Goal: Information Seeking & Learning: Check status

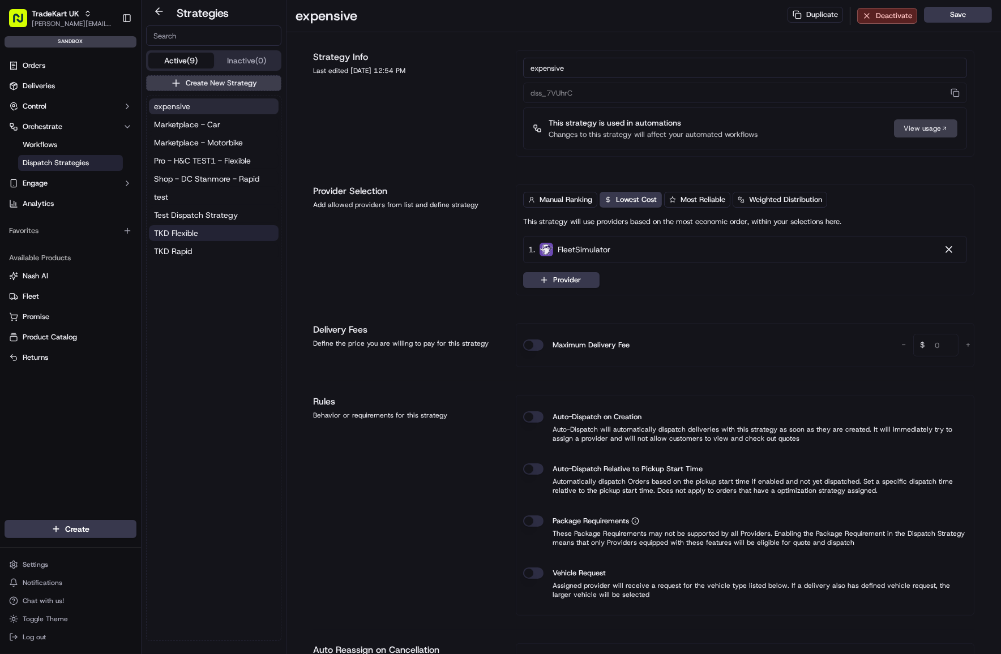
click at [198, 234] on span "TKD Flexible" at bounding box center [176, 233] width 44 height 11
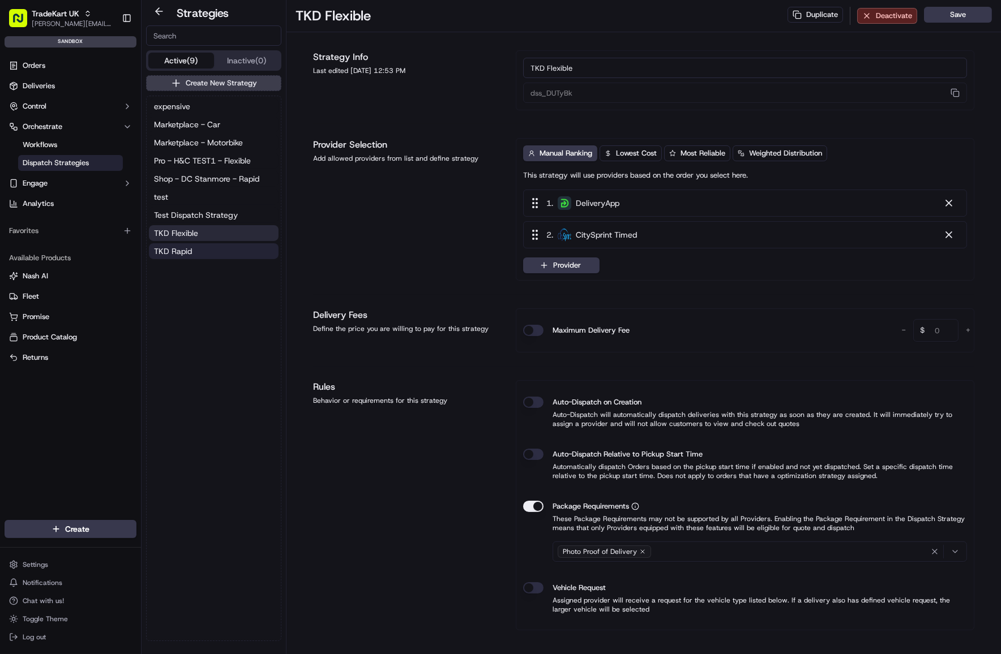
click at [197, 250] on button "TKD Rapid" at bounding box center [214, 251] width 130 height 16
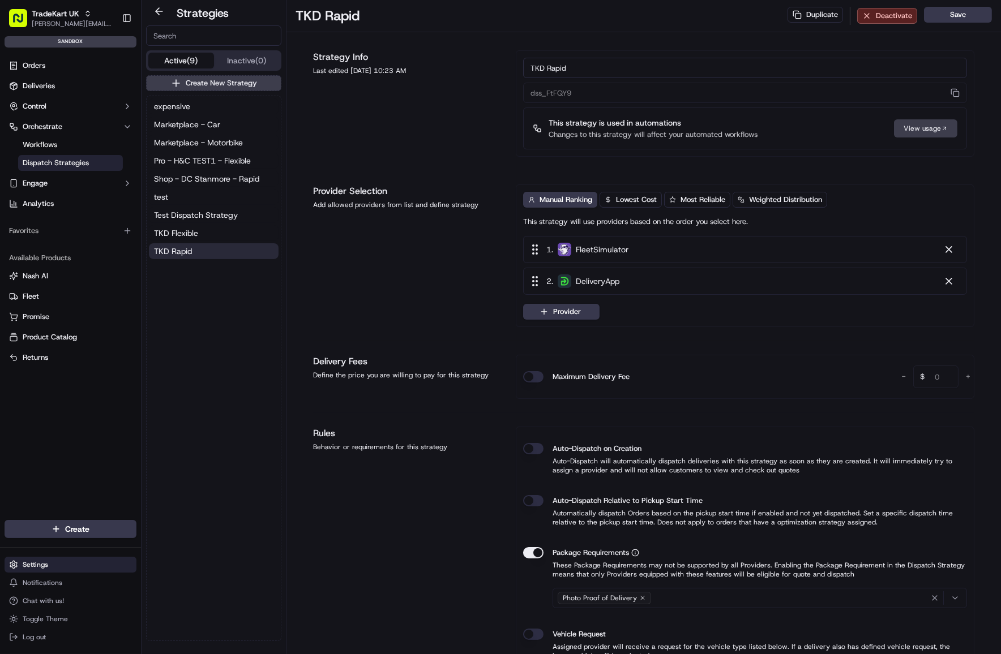
click at [51, 564] on html "TradeKart UK joao.alpuim@hackandcraft.com Toggle Sidebar sandbox Orders Deliver…" at bounding box center [500, 327] width 1001 height 654
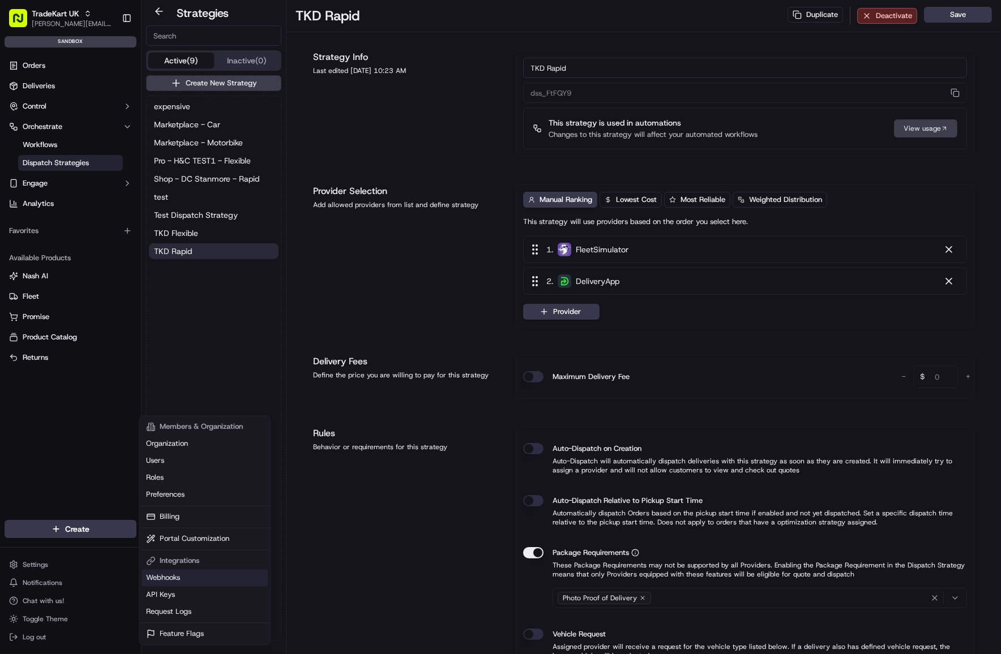
click at [199, 579] on link "Webhooks" at bounding box center [205, 578] width 126 height 17
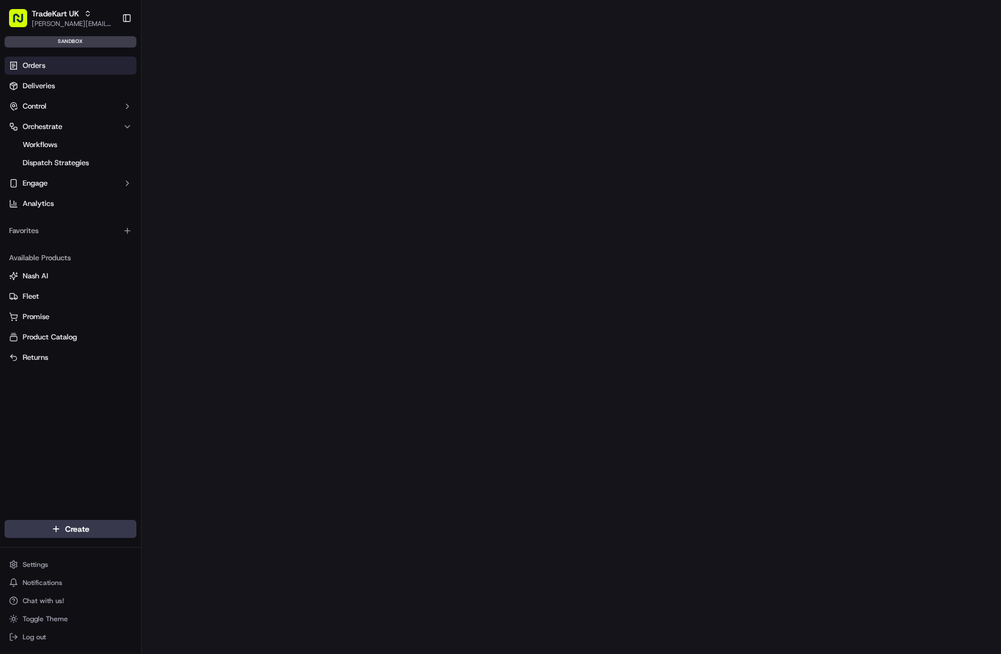
click at [57, 69] on link "Orders" at bounding box center [71, 66] width 132 height 18
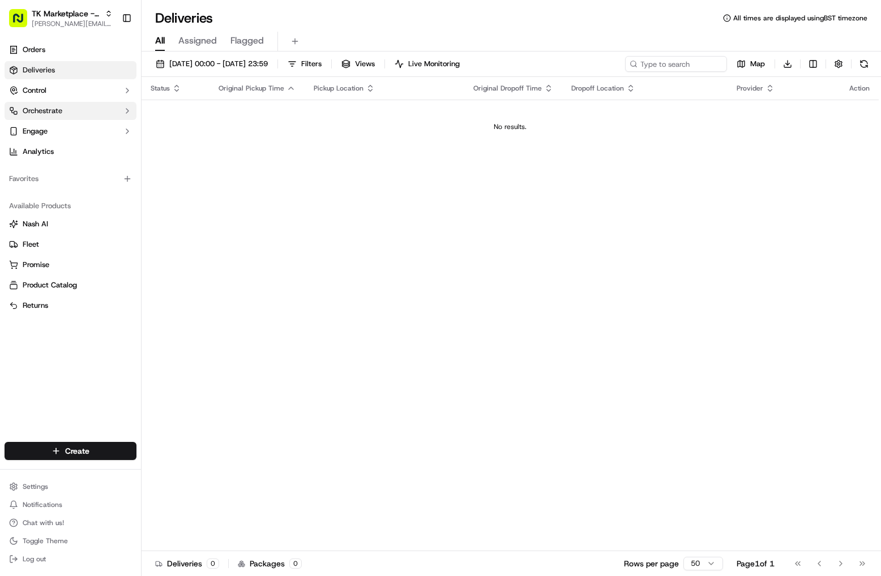
click at [50, 110] on span "Orchestrate" at bounding box center [43, 111] width 40 height 10
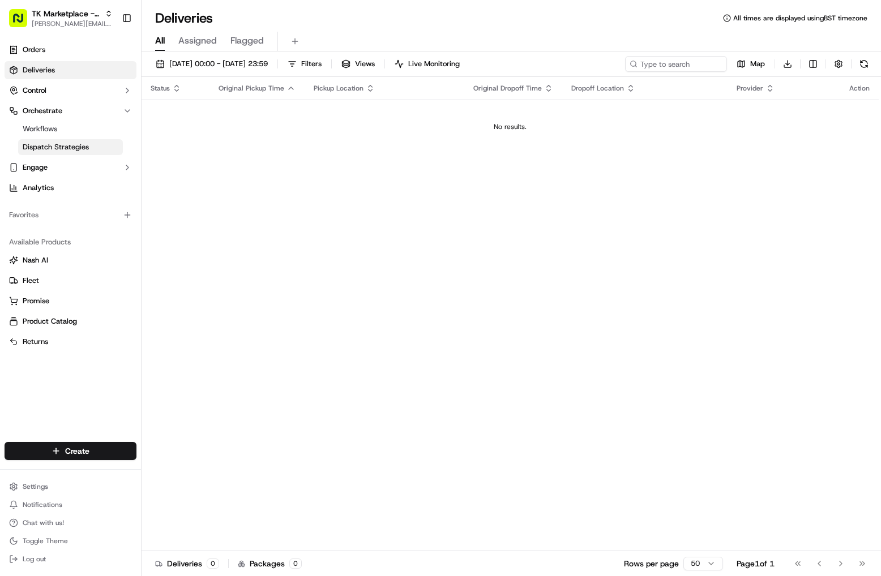
click at [57, 144] on span "Dispatch Strategies" at bounding box center [56, 147] width 66 height 10
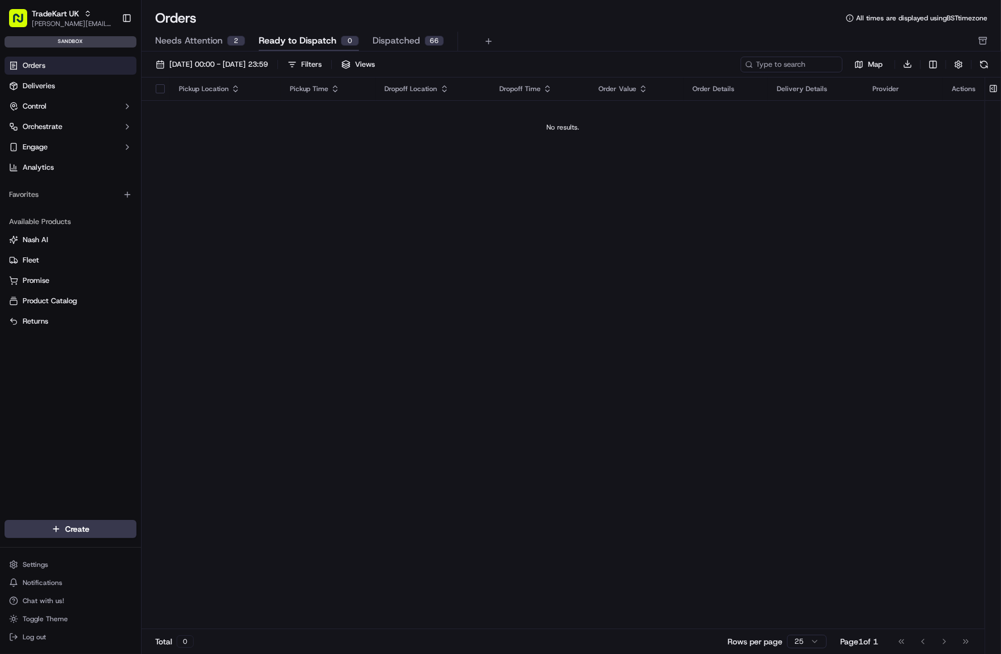
click at [202, 32] on button "Needs Attention 2" at bounding box center [200, 41] width 90 height 19
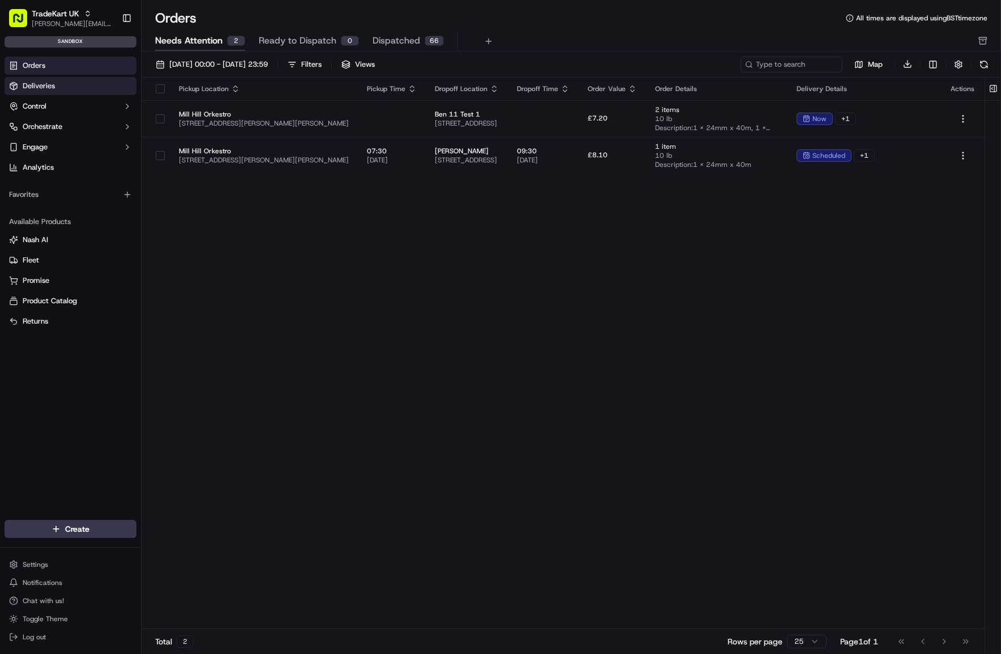
click at [83, 89] on link "Deliveries" at bounding box center [71, 86] width 132 height 18
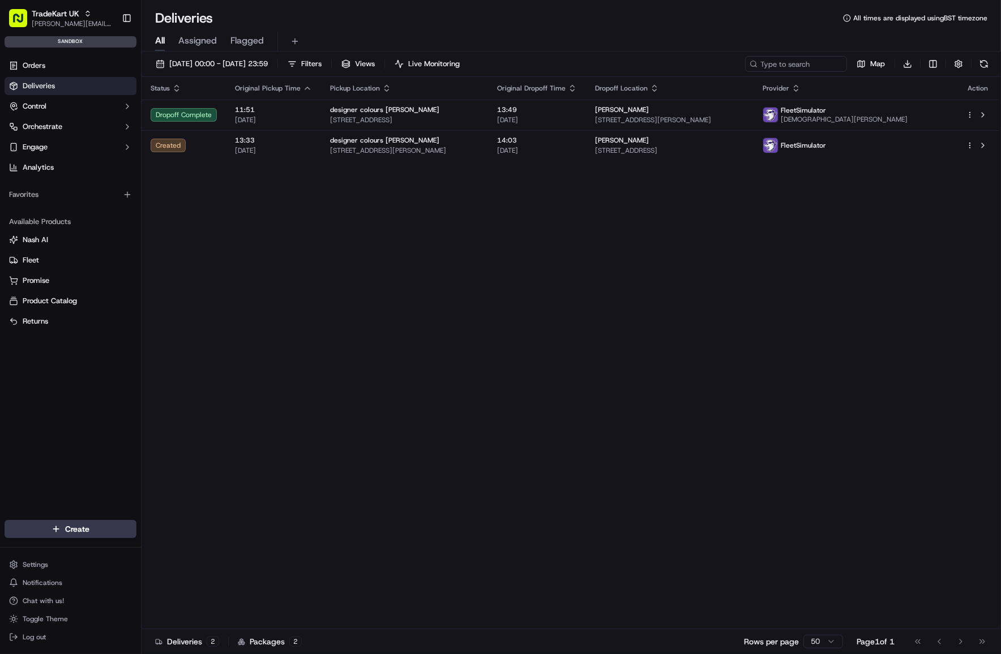
click at [340, 226] on div "Status Original Pickup Time Pickup Location Original Dropoff Time Dropoff Locat…" at bounding box center [570, 353] width 857 height 553
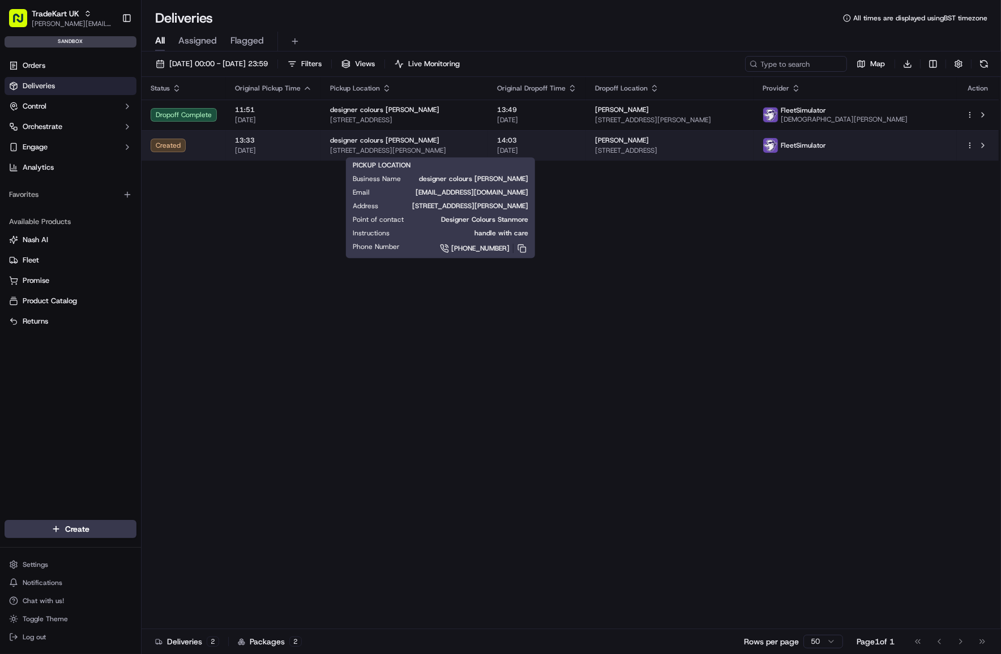
click at [471, 147] on span "12 Kingsley Road, Brighton, BN1 5NH, GB" at bounding box center [404, 150] width 149 height 9
